Goal: Information Seeking & Learning: Learn about a topic

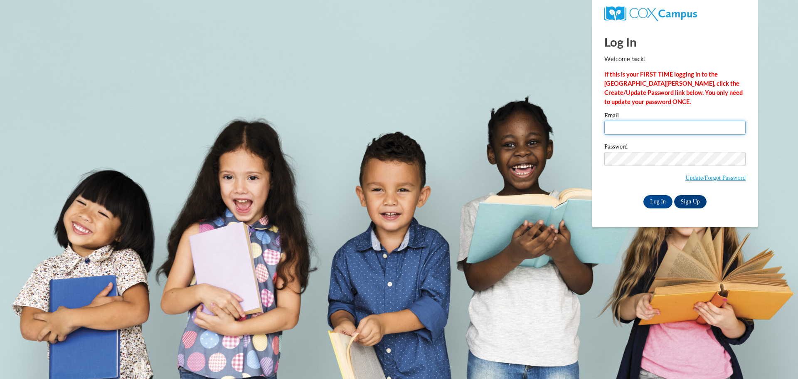
click at [624, 128] on input "Email" at bounding box center [674, 128] width 141 height 14
type input "astatz@altoona.k12.wi.us"
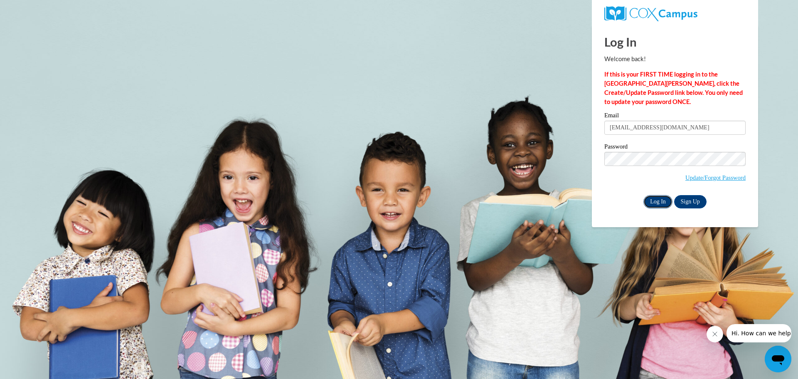
click at [651, 205] on input "Log In" at bounding box center [658, 201] width 29 height 13
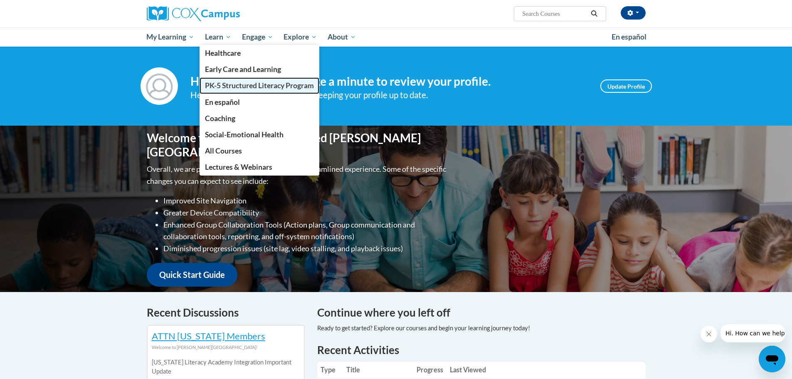
click at [251, 84] on span "PK-5 Structured Literacy Program" at bounding box center [259, 85] width 109 height 9
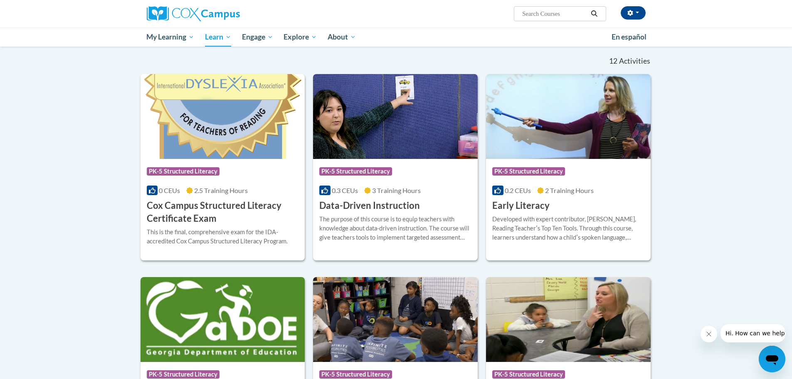
scroll to position [249, 0]
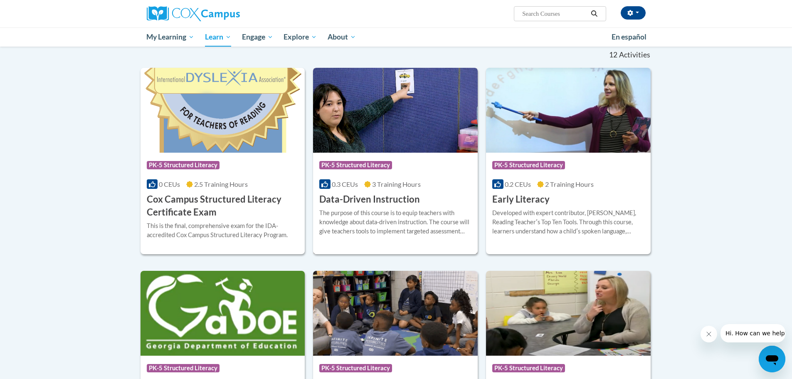
click at [385, 228] on div "The purpose of this course is to equip teachers with knowledge about data-drive…" at bounding box center [395, 221] width 152 height 27
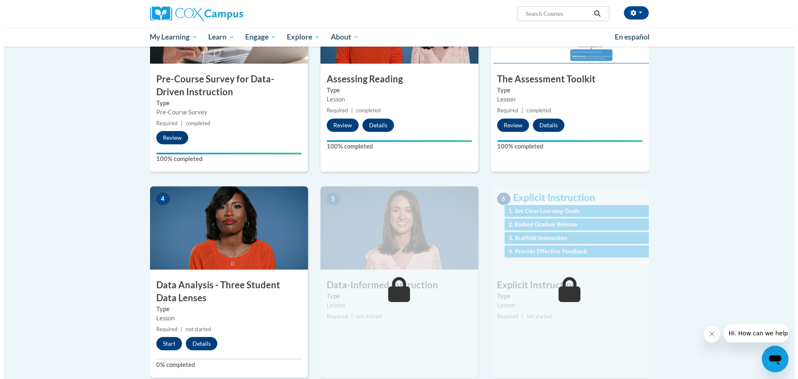
scroll to position [249, 0]
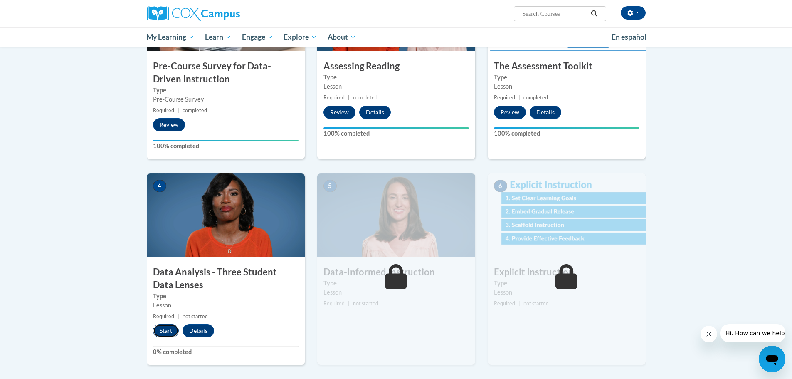
click at [170, 329] on button "Start" at bounding box center [166, 330] width 26 height 13
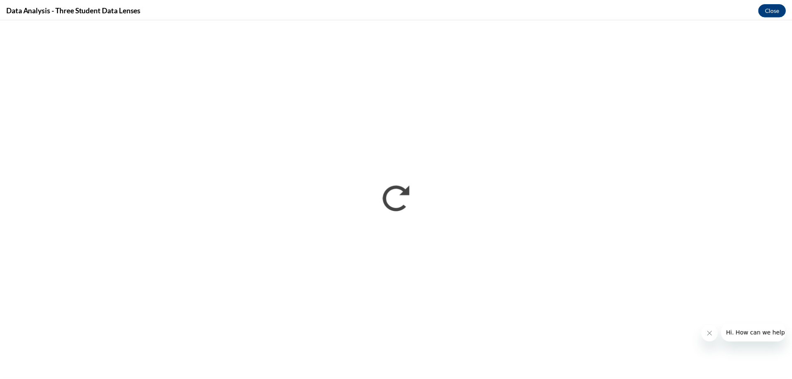
scroll to position [0, 0]
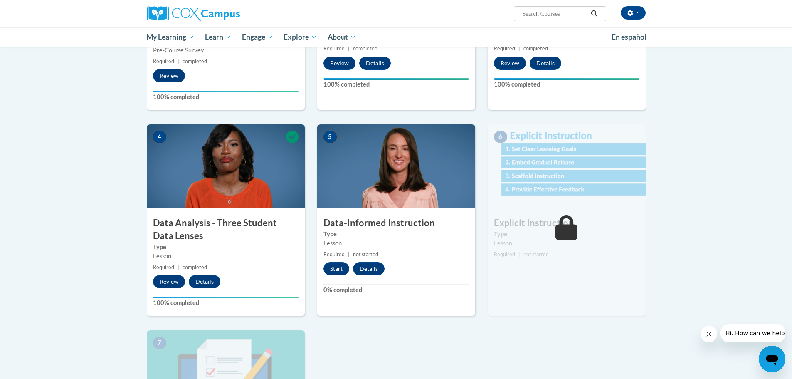
scroll to position [291, 0]
